Goal: Use online tool/utility: Utilize a website feature to perform a specific function

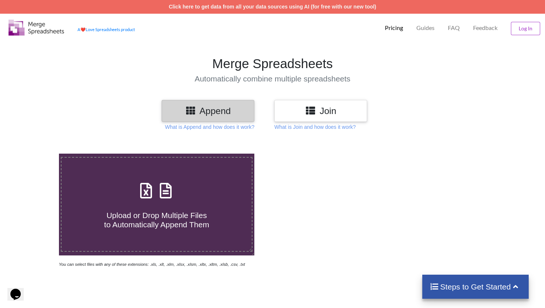
click at [343, 107] on h3 "Join" at bounding box center [321, 111] width 82 height 11
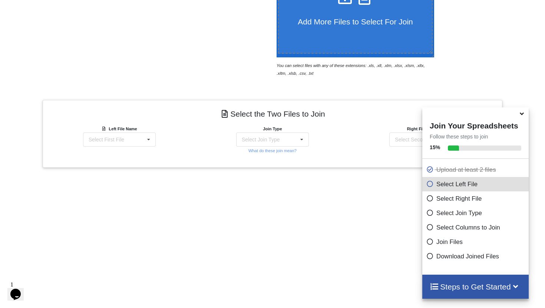
scroll to position [255, 0]
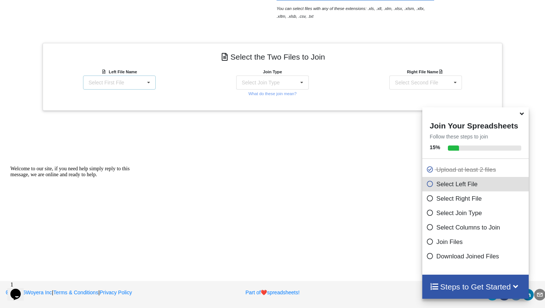
click at [135, 84] on div "Select First File matters [DATE] 04-47-25.csv Matter balance summary (10_13_202…" at bounding box center [119, 83] width 73 height 14
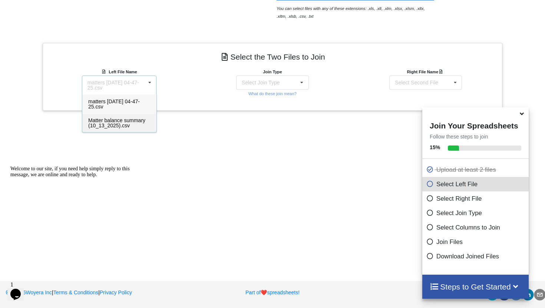
click at [113, 122] on span "Matter balance summary (10_13_2025).csv" at bounding box center [116, 122] width 57 height 11
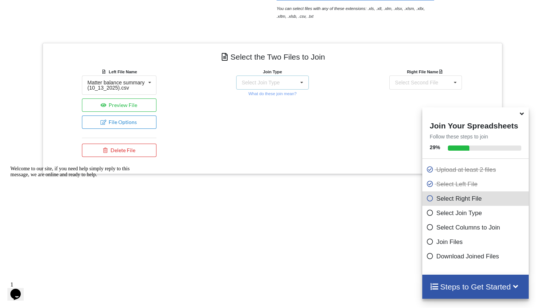
click at [285, 86] on div "Select Join Type INNER JOIN LEFT JOIN RIGHT JOIN FULL JOIN" at bounding box center [272, 83] width 73 height 14
click at [273, 103] on div "INNER JOIN" at bounding box center [276, 103] width 45 height 8
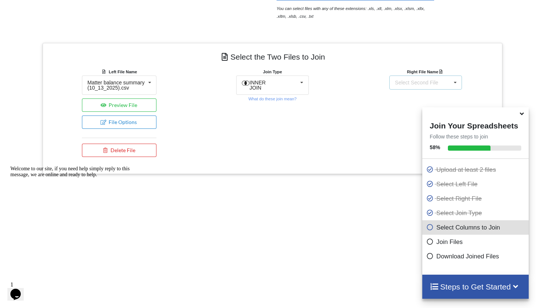
click at [443, 84] on div "Select Second File matters [DATE] 04-47-25.csv Matter balance summary (10_13_20…" at bounding box center [425, 83] width 73 height 14
click at [407, 109] on span "matters [DATE] 04-47-25.csv" at bounding box center [420, 104] width 52 height 11
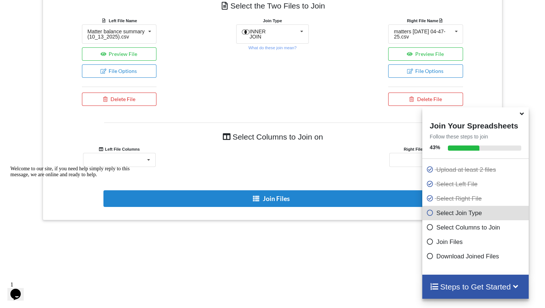
scroll to position [332, 0]
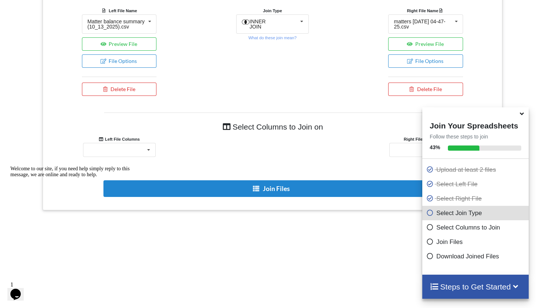
click at [523, 115] on icon at bounding box center [522, 112] width 8 height 7
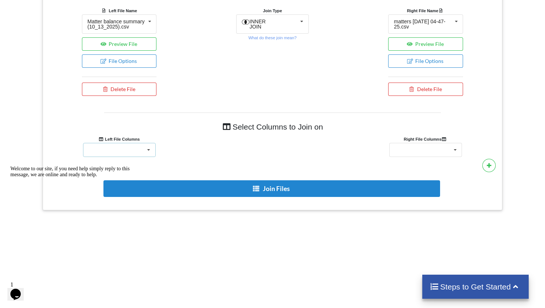
click at [130, 156] on div "Responsible Attorney Client Accounts Receivable Time In Progress Expense In Pro…" at bounding box center [119, 150] width 73 height 14
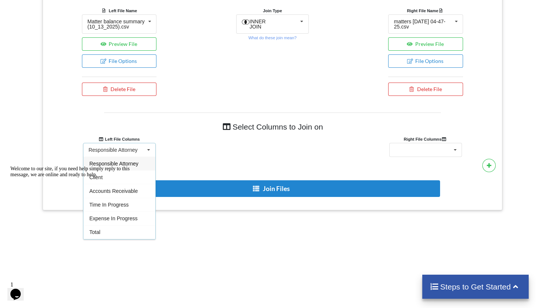
click at [113, 178] on div "Welcome to our site, if you need help simply reply to this message, we are onli…" at bounding box center [76, 172] width 133 height 12
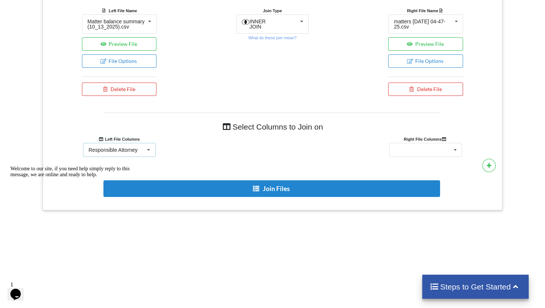
click at [142, 156] on div "Responsible Attorney Responsible Attorney Client Accounts Receivable Time In Pr…" at bounding box center [119, 150] width 73 height 14
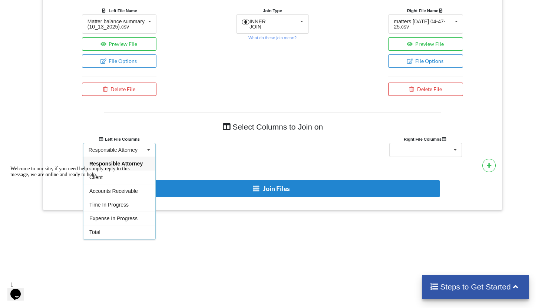
click at [105, 178] on div "Welcome to our site, if you need help simply reply to this message, we are onli…" at bounding box center [76, 172] width 133 height 12
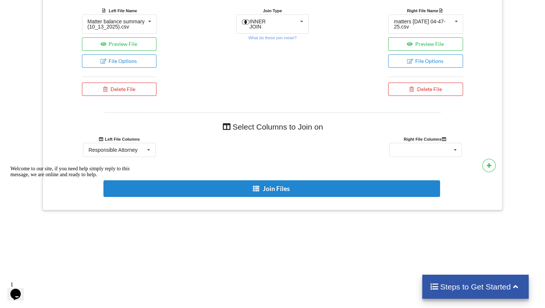
click at [10, 166] on icon "Chat attention grabber" at bounding box center [10, 166] width 0 height 0
click at [132, 153] on div "Responsible Attorney" at bounding box center [113, 150] width 49 height 5
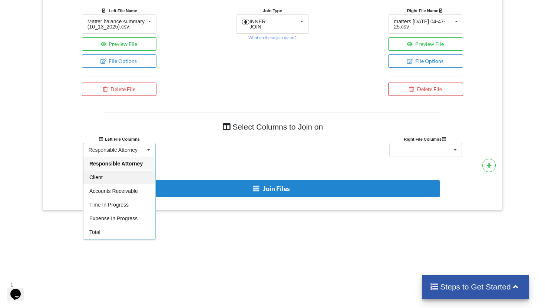
click at [102, 184] on div "Client" at bounding box center [119, 177] width 72 height 14
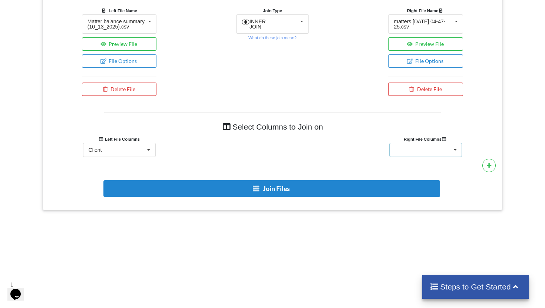
click at [421, 155] on div "Client Name Client Location Minimum Threshold Refill Request Due Hold/Lock No R…" at bounding box center [425, 150] width 73 height 14
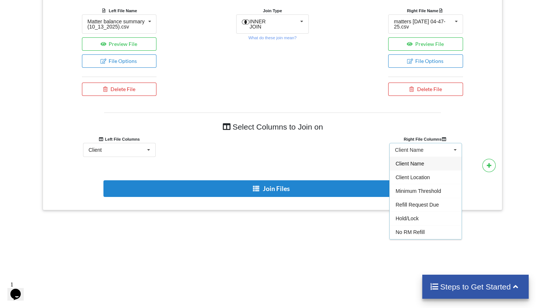
click at [425, 170] on div "Client Name" at bounding box center [426, 164] width 72 height 14
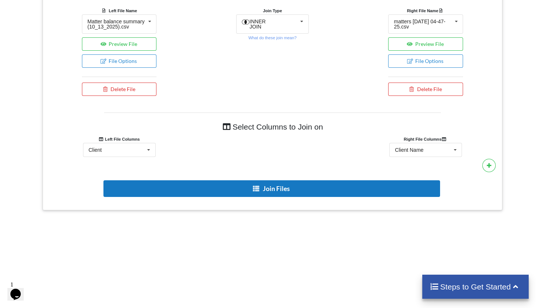
click at [295, 197] on button "Join Files" at bounding box center [271, 188] width 337 height 17
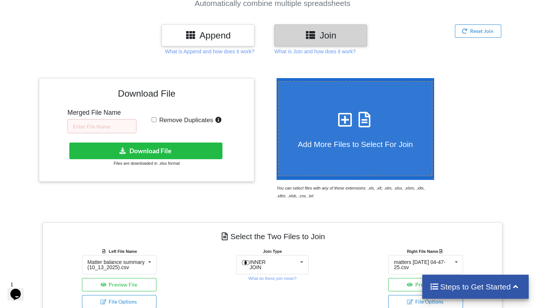
scroll to position [50, 0]
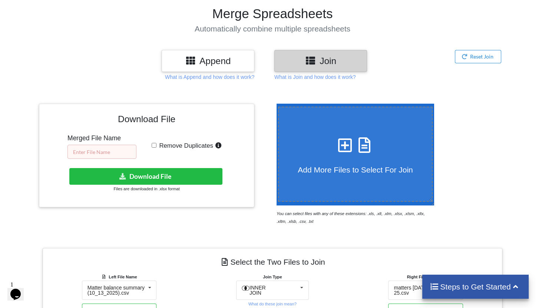
click at [102, 149] on input "text" at bounding box center [101, 152] width 69 height 14
type input "RM 10.13"
click at [153, 145] on input "Remove Duplicates" at bounding box center [154, 145] width 5 height 5
checkbox input "true"
click at [171, 180] on button "Download File" at bounding box center [145, 176] width 153 height 17
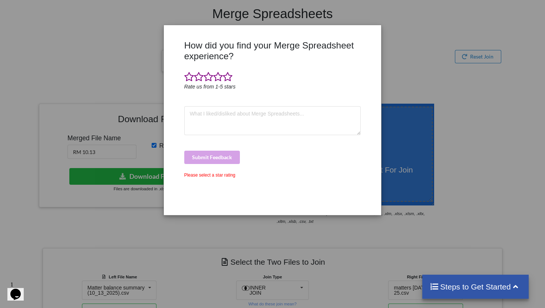
click at [437, 50] on div "How did you find your Merge Spreadsheet experience? Rate us from 1-5 stars Subm…" at bounding box center [272, 154] width 545 height 308
